Goal: Transaction & Acquisition: Book appointment/travel/reservation

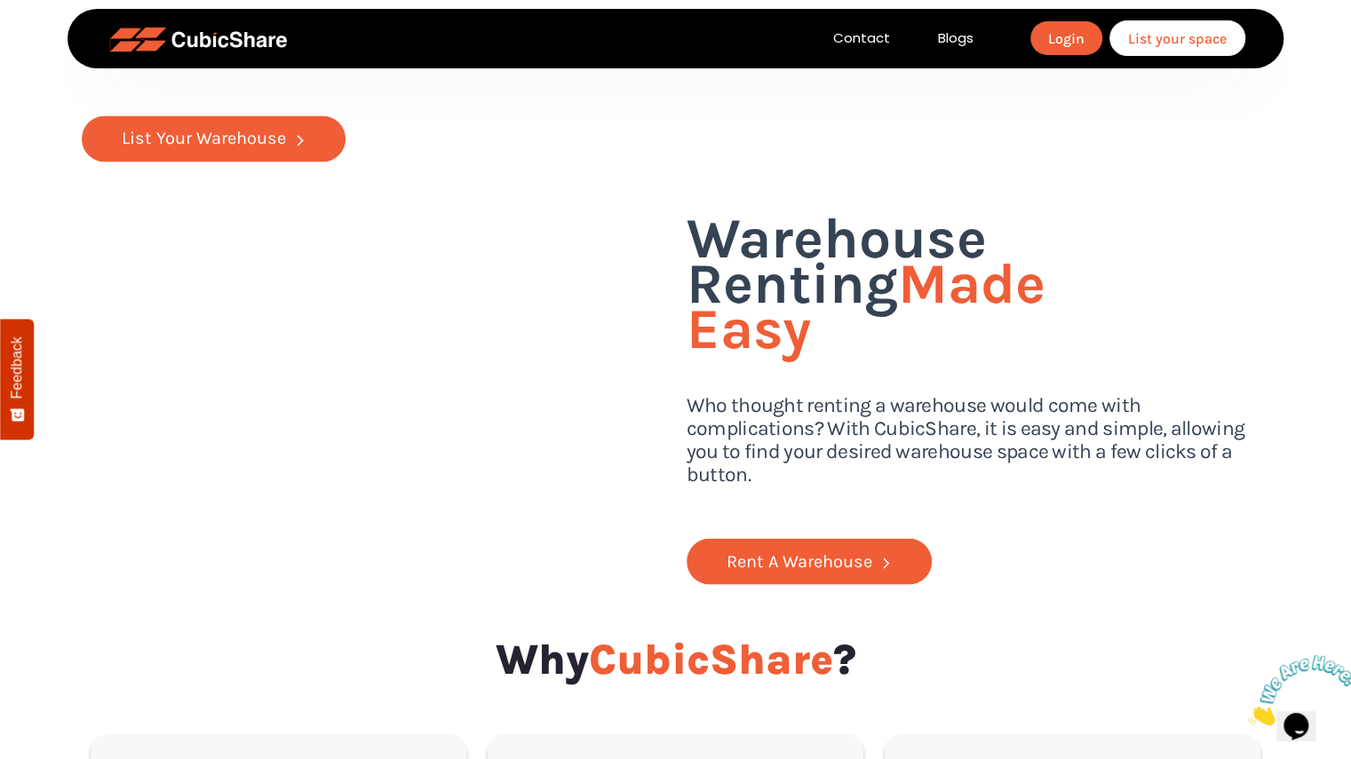
scroll to position [1782, 0]
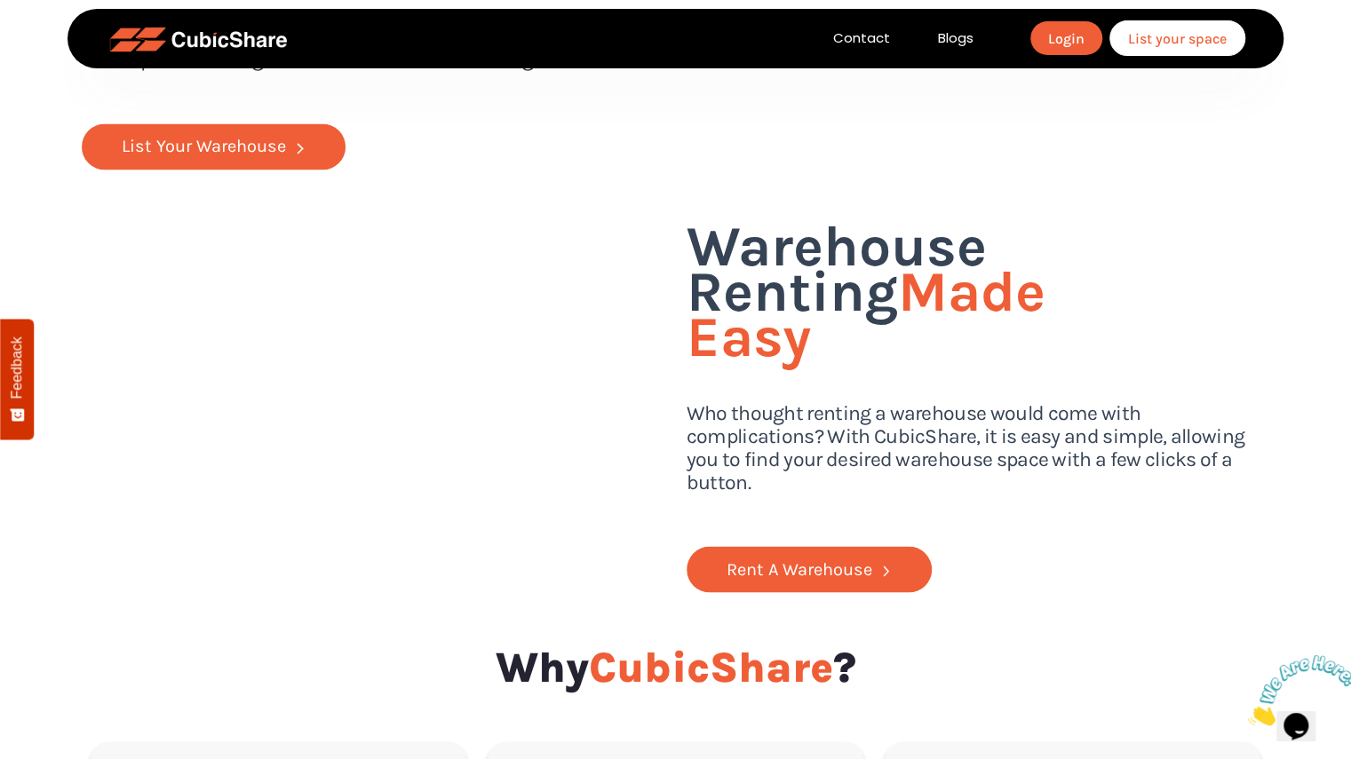
click at [462, 123] on p "CubicShare connects warehouse owners with businesses seeking extra space, creat…" at bounding box center [373, 74] width 583 height 99
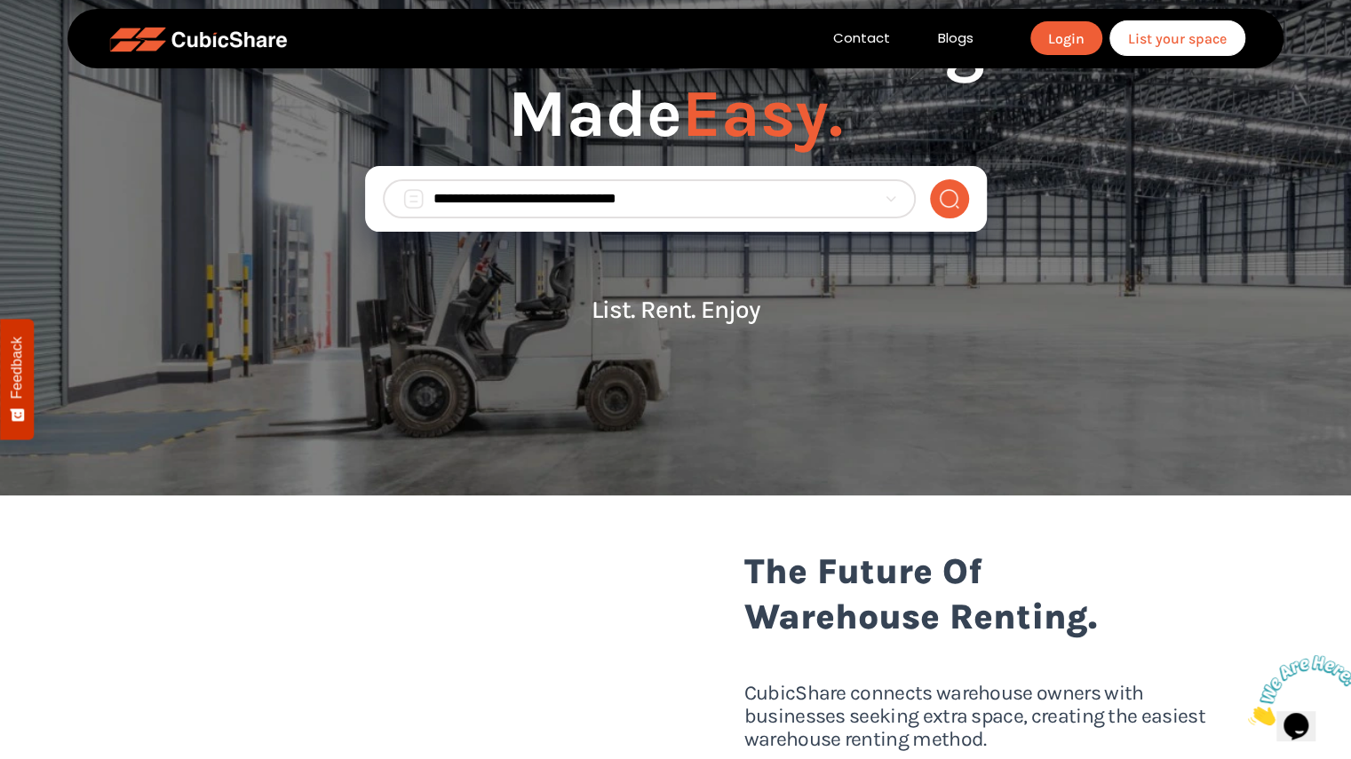
scroll to position [0, 0]
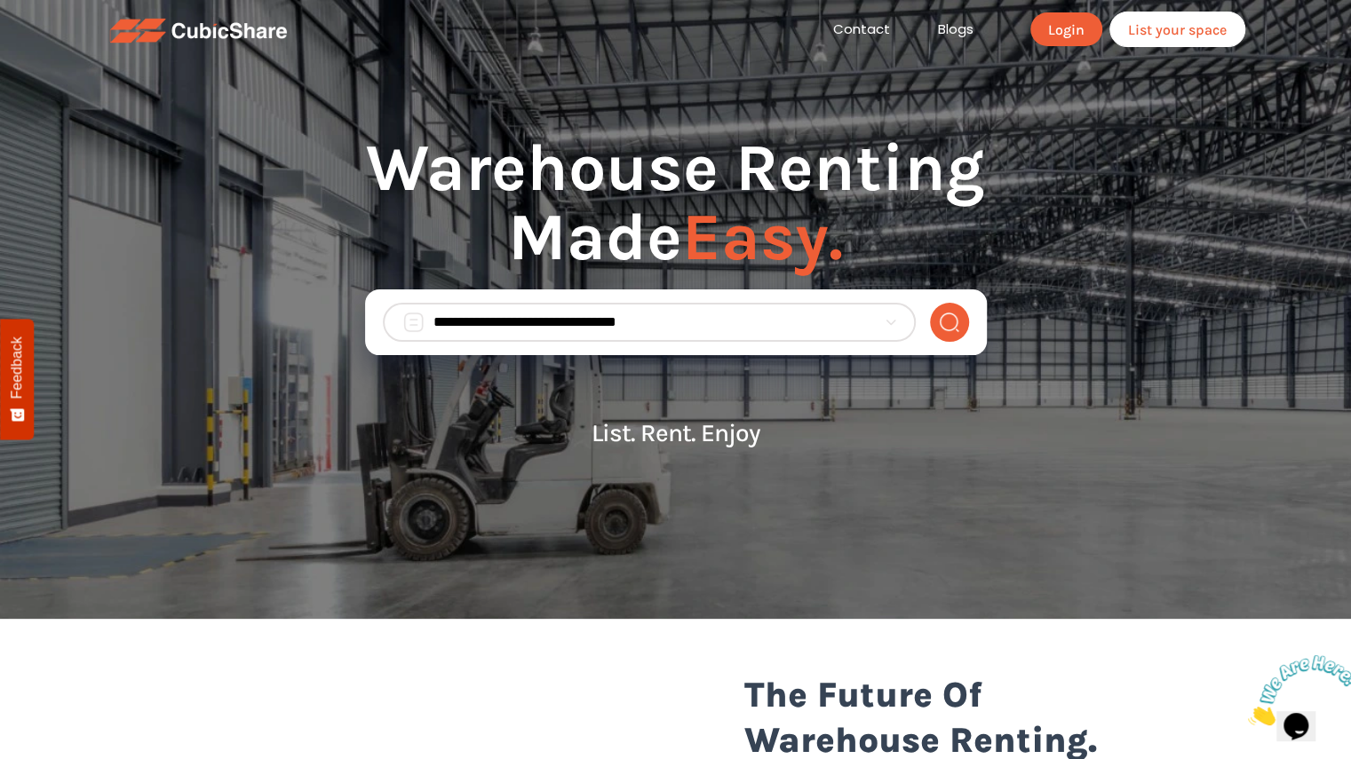
click at [544, 328] on input "search" at bounding box center [654, 322] width 443 height 21
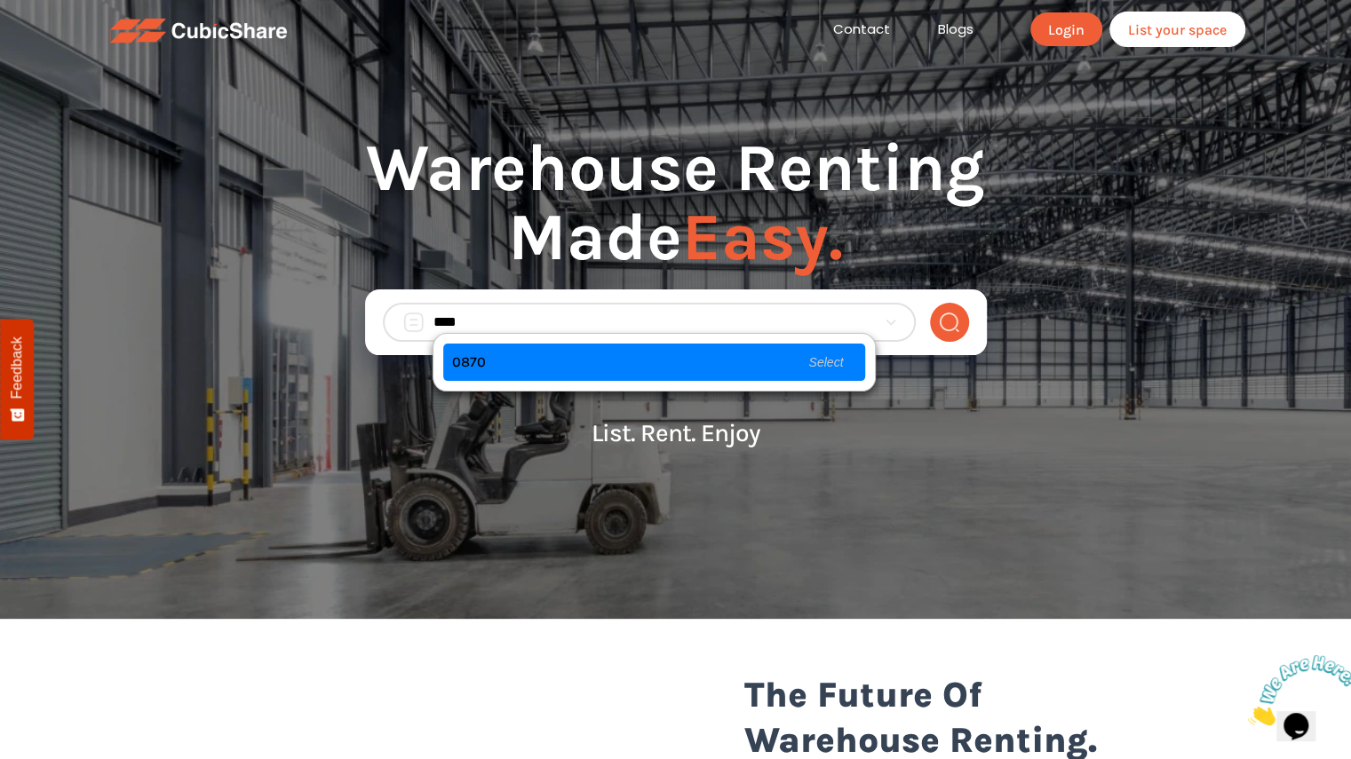
type input "*****"
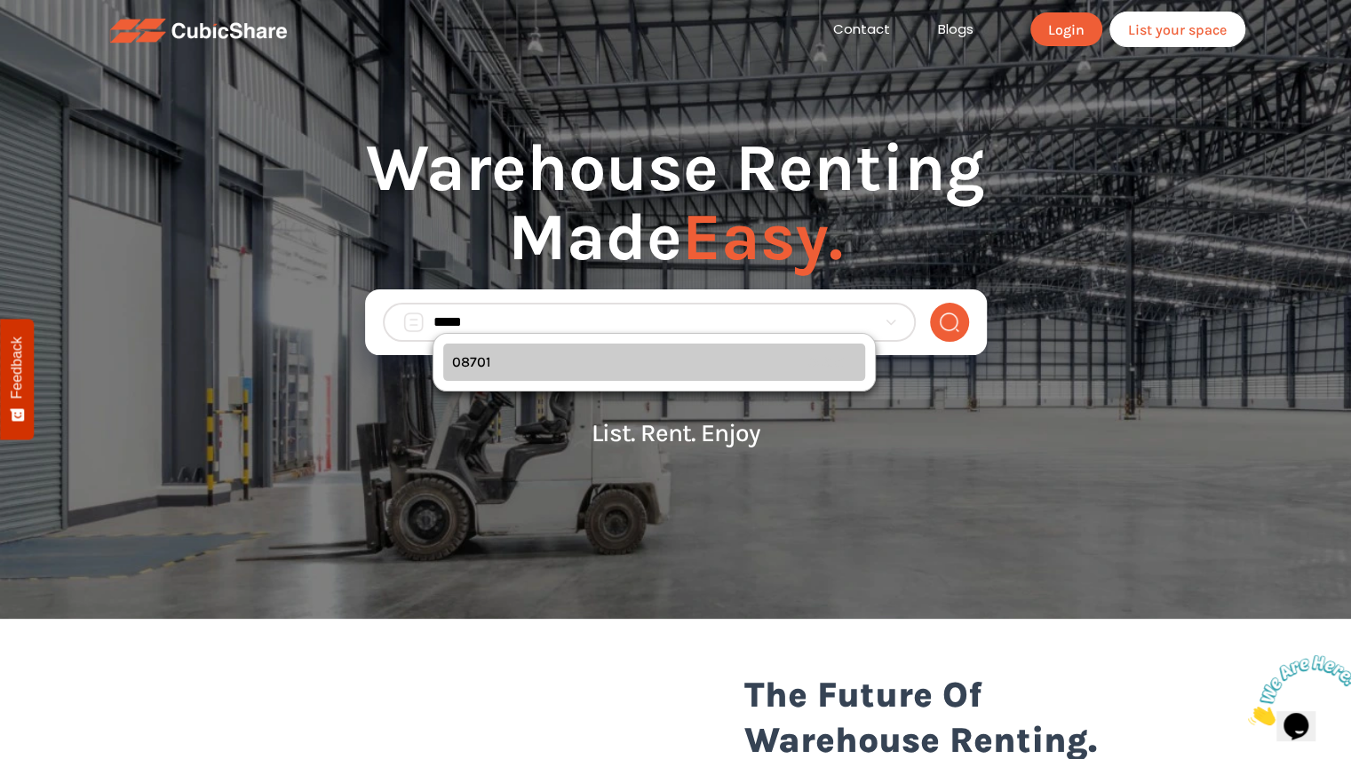
click at [552, 353] on div "08701 Select" at bounding box center [654, 362] width 422 height 37
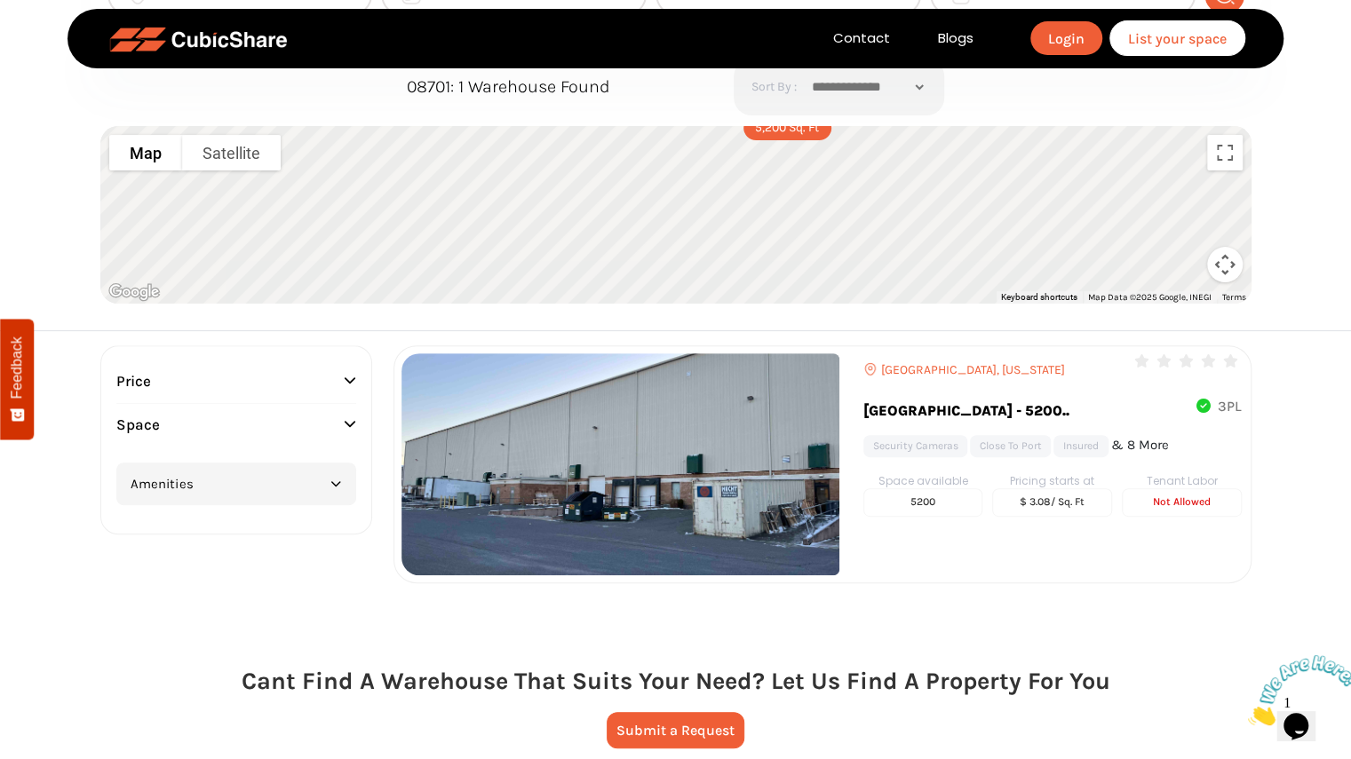
scroll to position [190, 0]
click at [349, 489] on button "Amenities" at bounding box center [236, 485] width 240 height 43
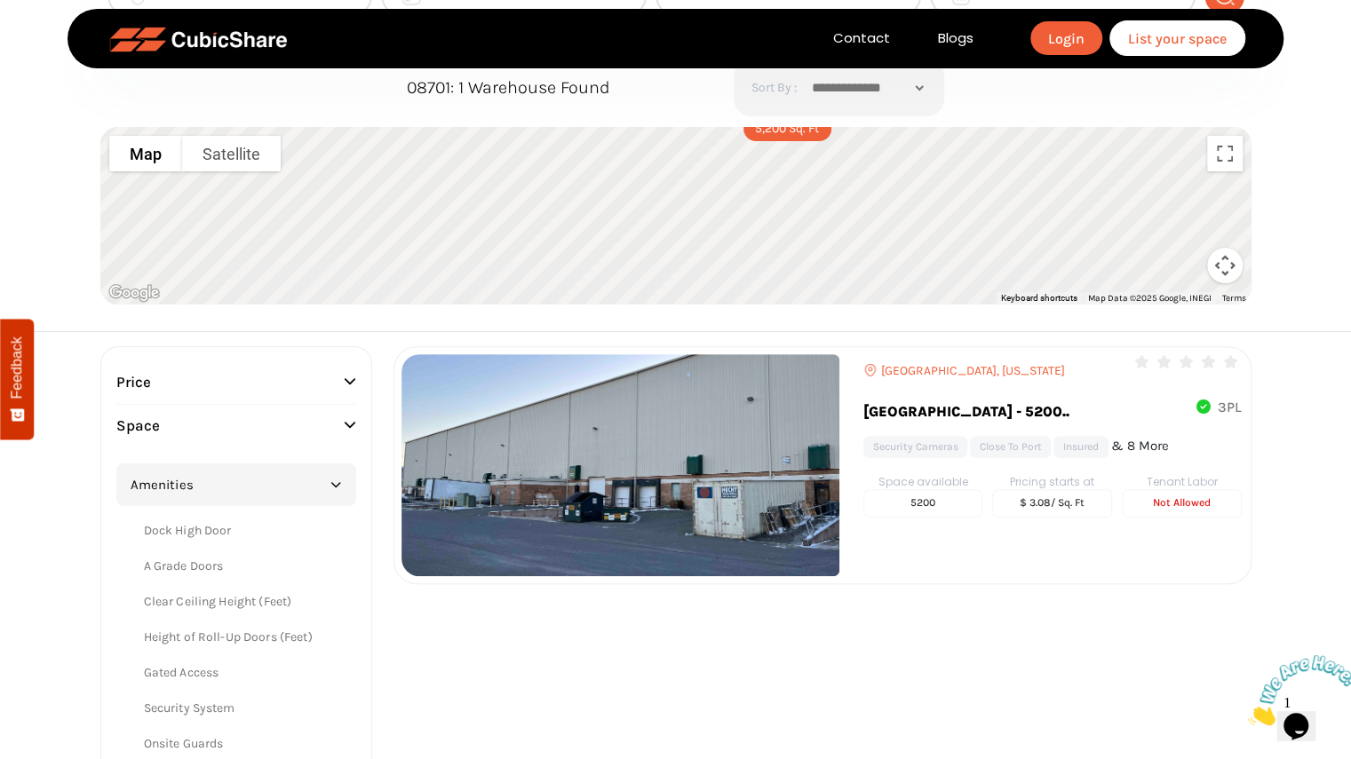
click at [330, 484] on icon "button" at bounding box center [335, 485] width 11 height 11
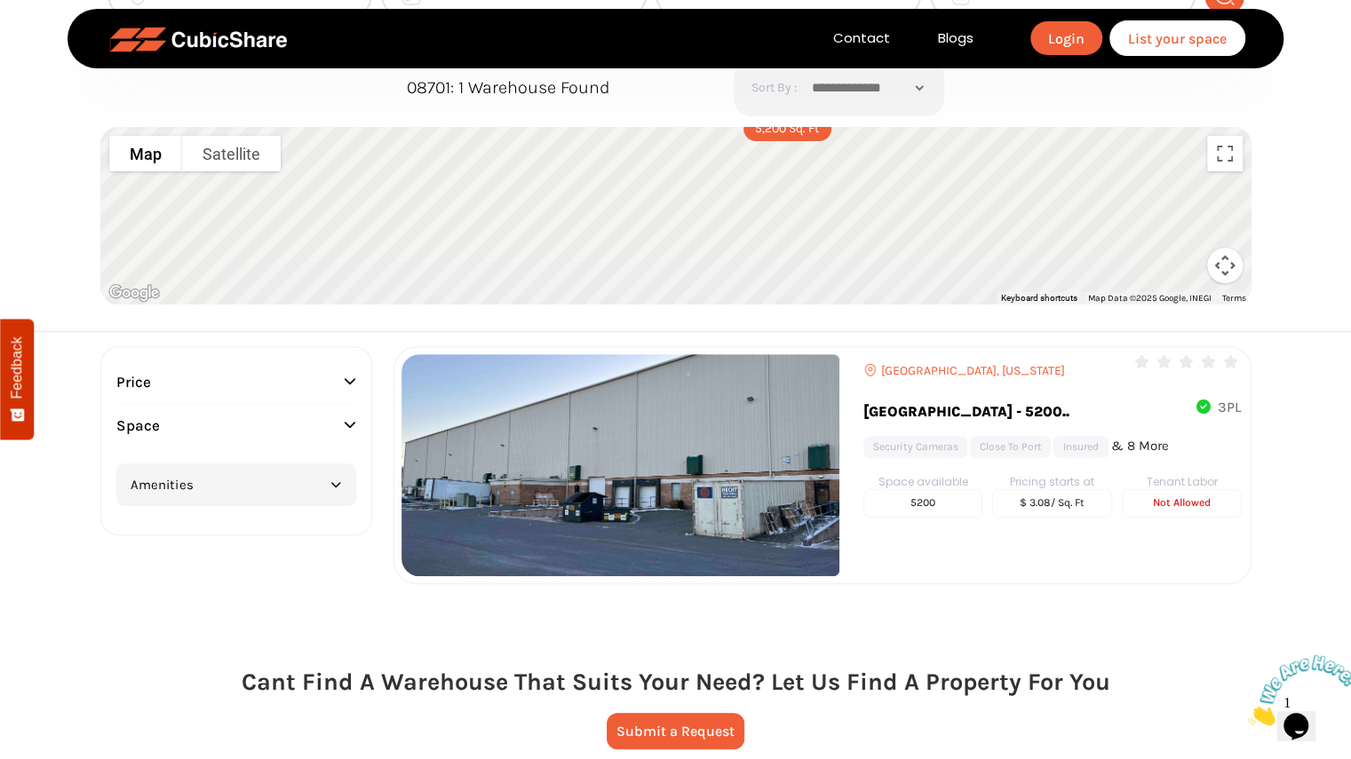
click at [345, 386] on icon "button" at bounding box center [350, 381] width 12 height 12
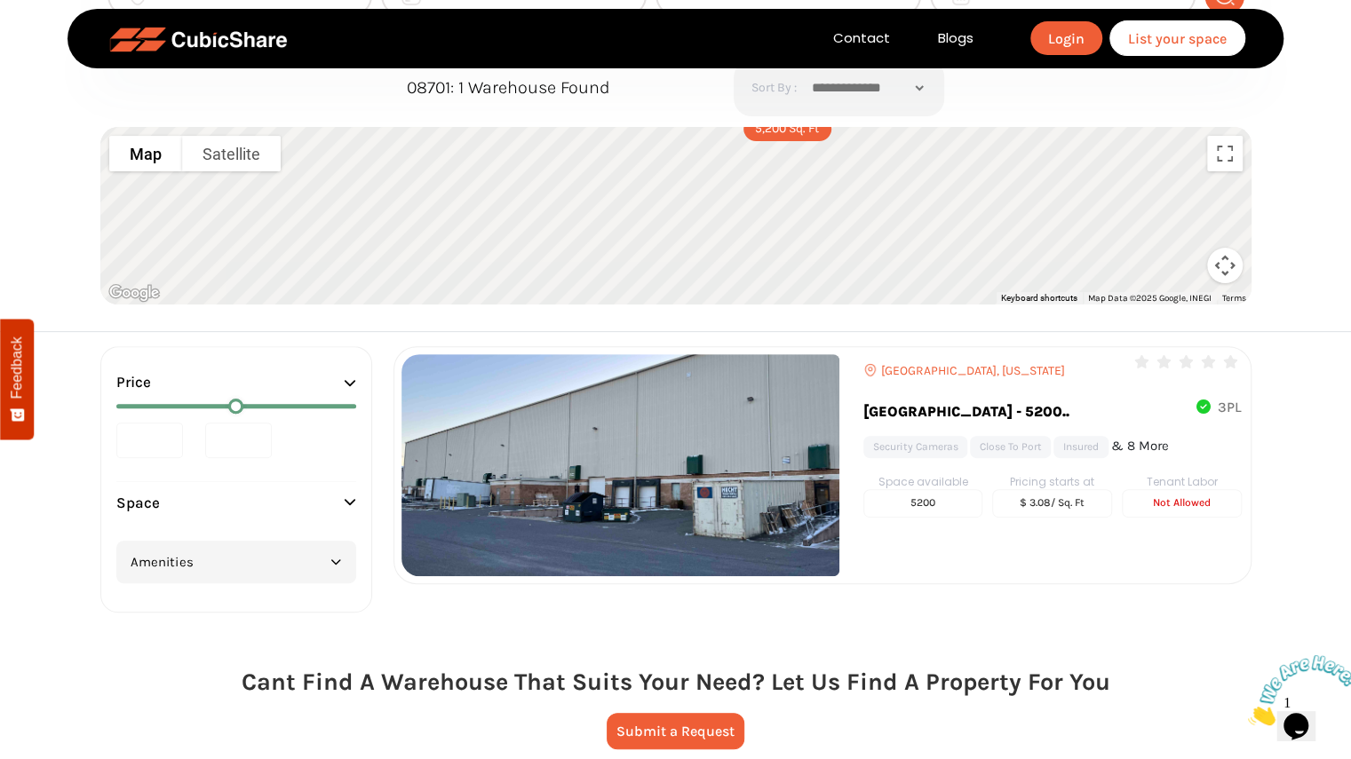
click at [723, 430] on img at bounding box center [620, 465] width 438 height 222
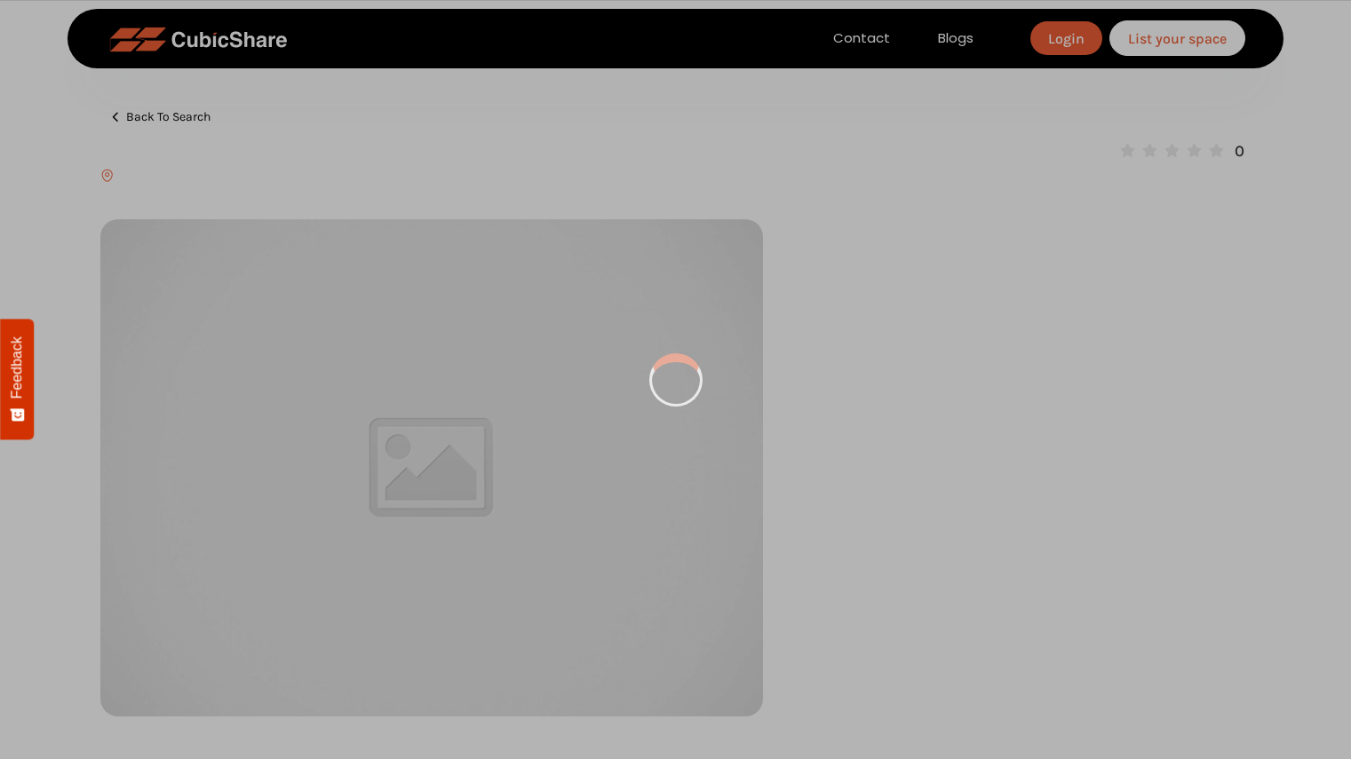
type input "**********"
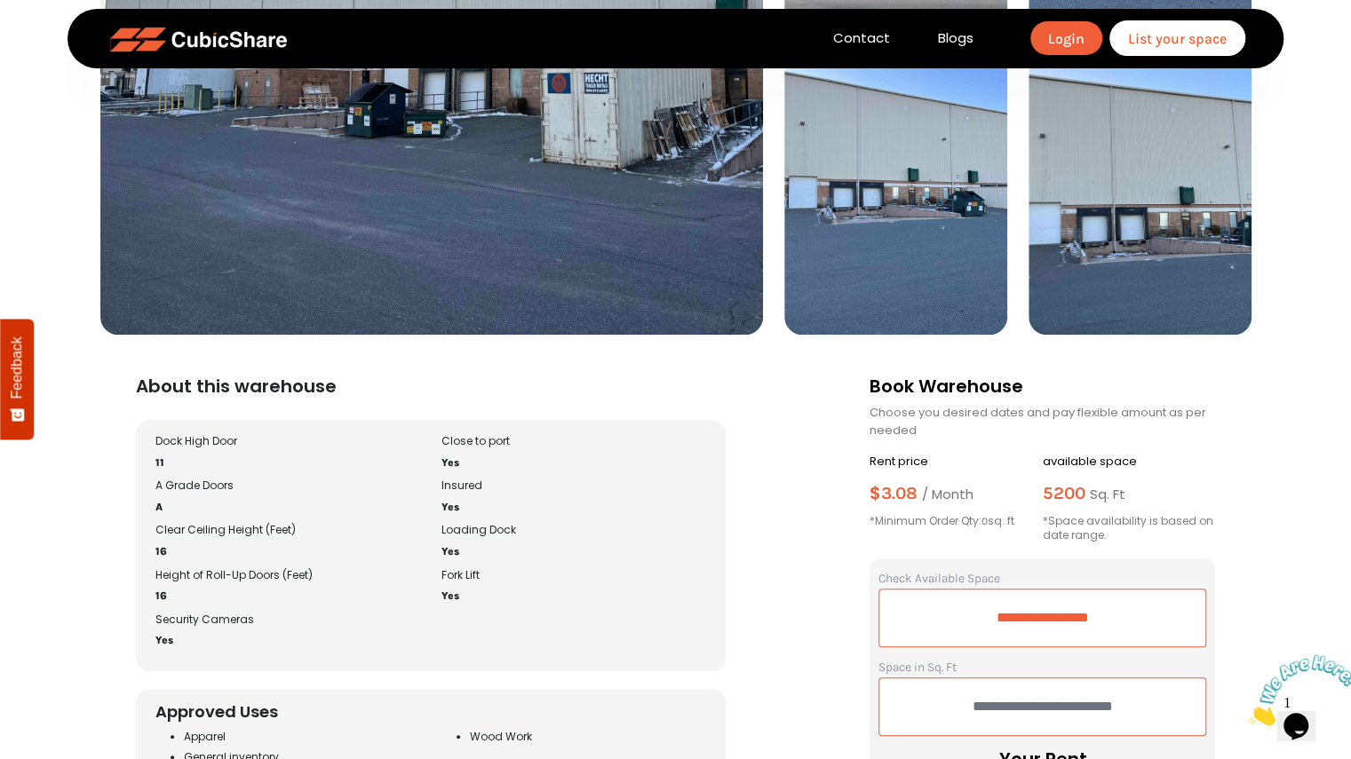
scroll to position [533, 0]
